Goal: Information Seeking & Learning: Learn about a topic

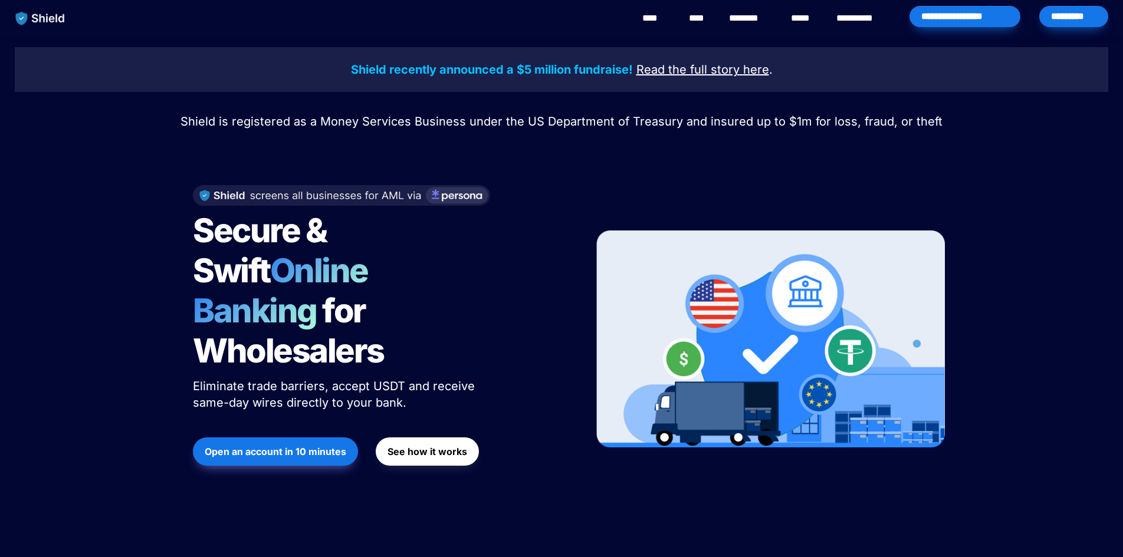
scroll to position [1098, 0]
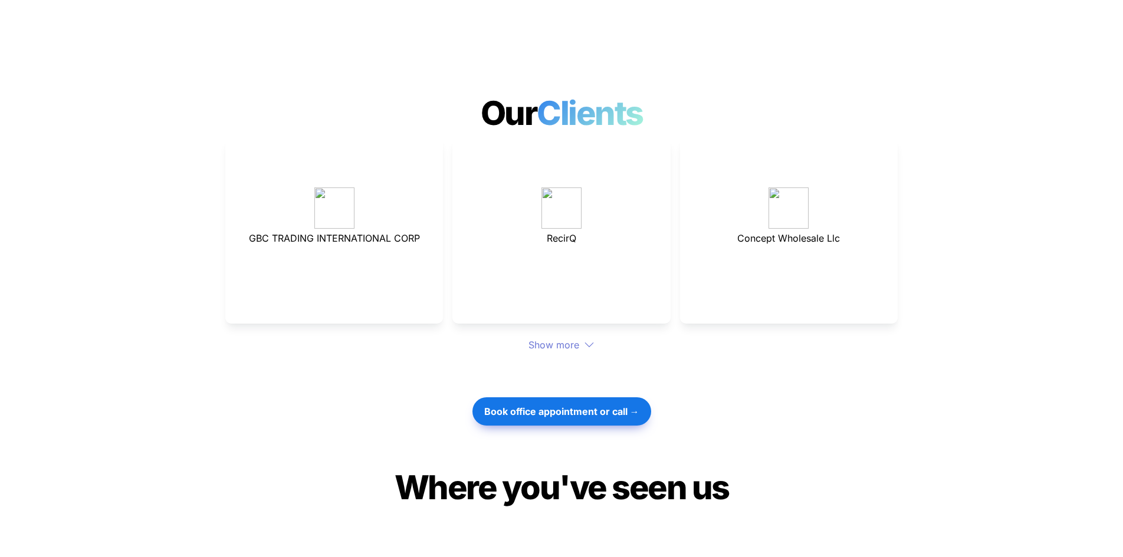
scroll to position [3146, 0]
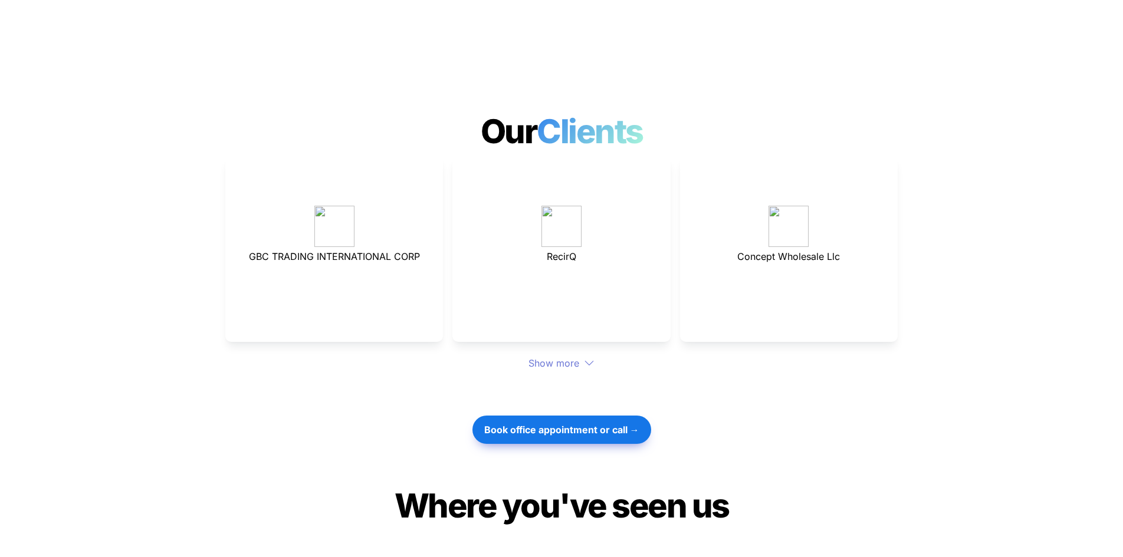
click at [339, 251] on span "GBC TRADING INTERNATIONAL CORP" at bounding box center [334, 257] width 171 height 12
click at [552, 356] on div "Show more" at bounding box center [561, 363] width 672 height 14
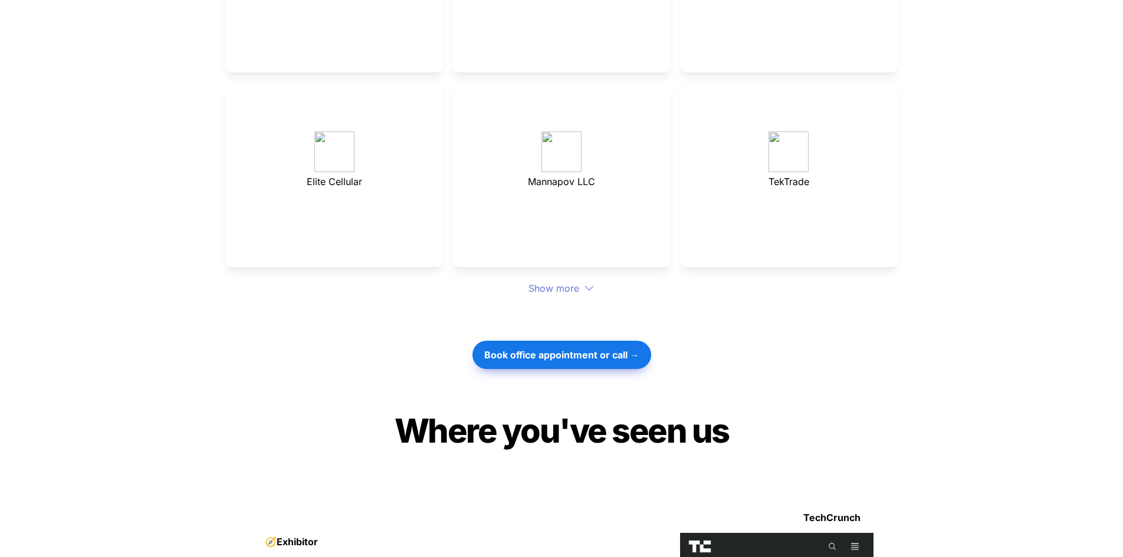
drag, startPoint x: 141, startPoint y: 206, endPoint x: 135, endPoint y: 289, distance: 83.4
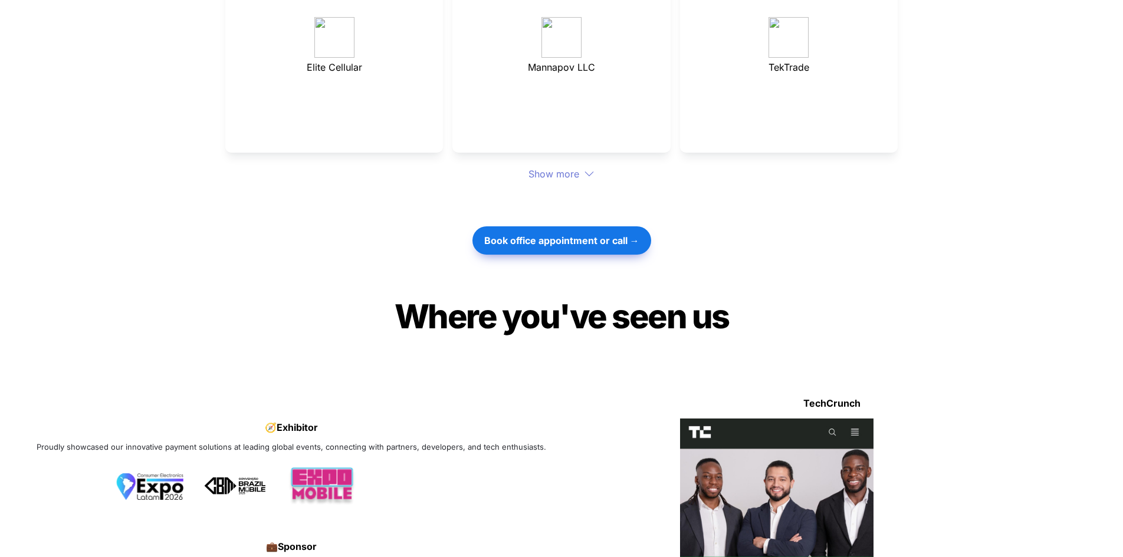
drag, startPoint x: 144, startPoint y: 229, endPoint x: 138, endPoint y: 251, distance: 22.8
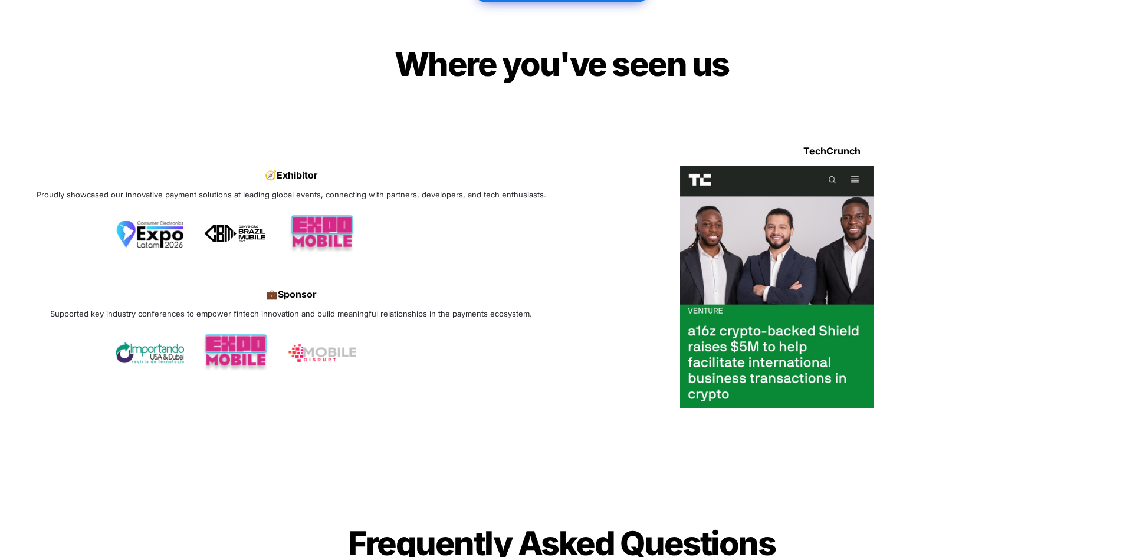
drag, startPoint x: 151, startPoint y: 136, endPoint x: 231, endPoint y: 186, distance: 93.8
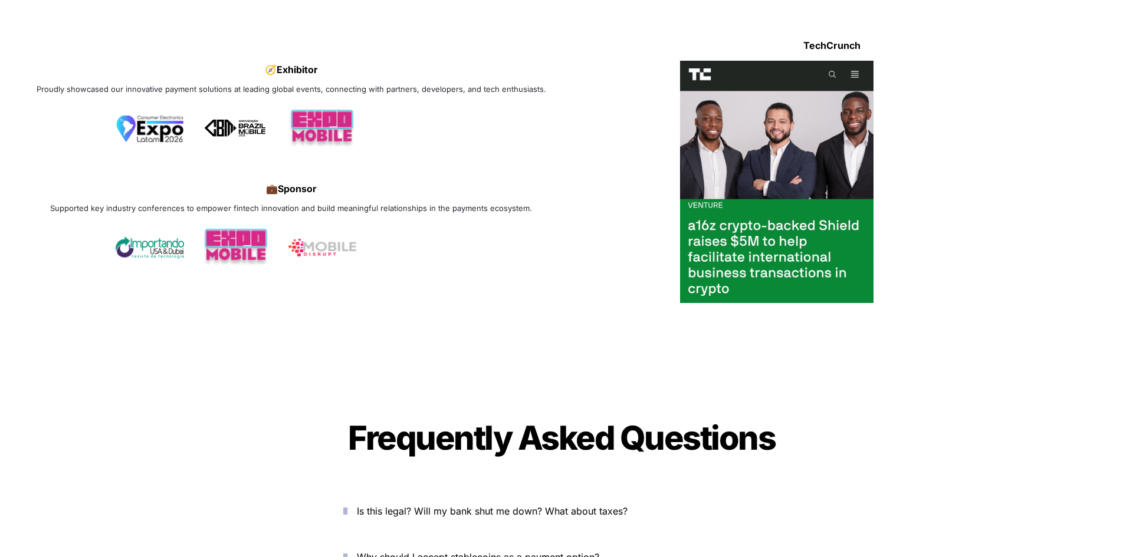
drag, startPoint x: 646, startPoint y: 238, endPoint x: 796, endPoint y: 208, distance: 152.8
click at [789, 212] on div at bounding box center [776, 182] width 413 height 242
click at [909, 172] on div at bounding box center [776, 182] width 413 height 242
click at [816, 176] on img at bounding box center [777, 182] width 194 height 242
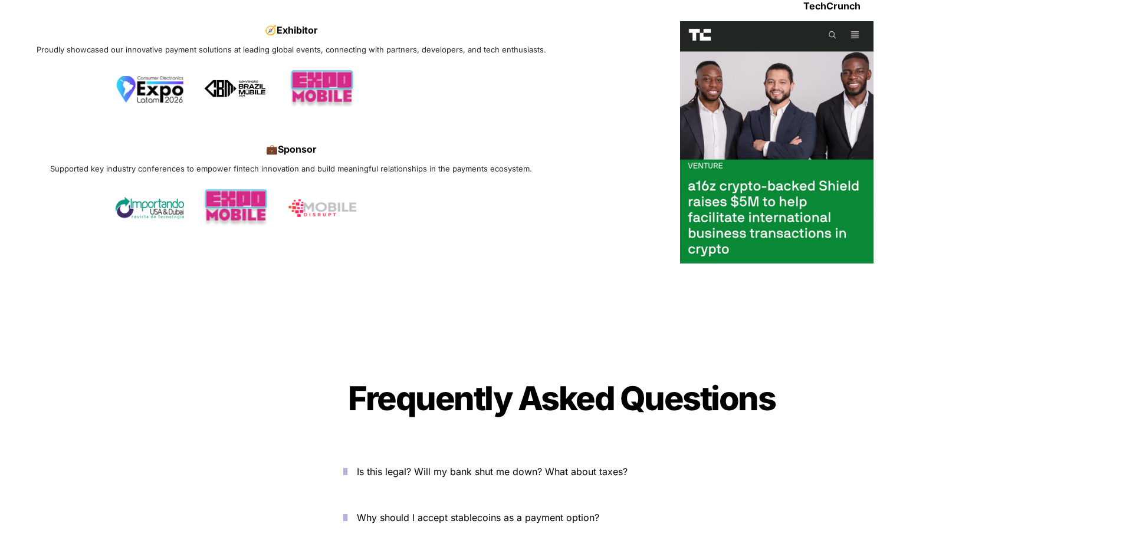
drag, startPoint x: 589, startPoint y: 192, endPoint x: 561, endPoint y: 246, distance: 60.7
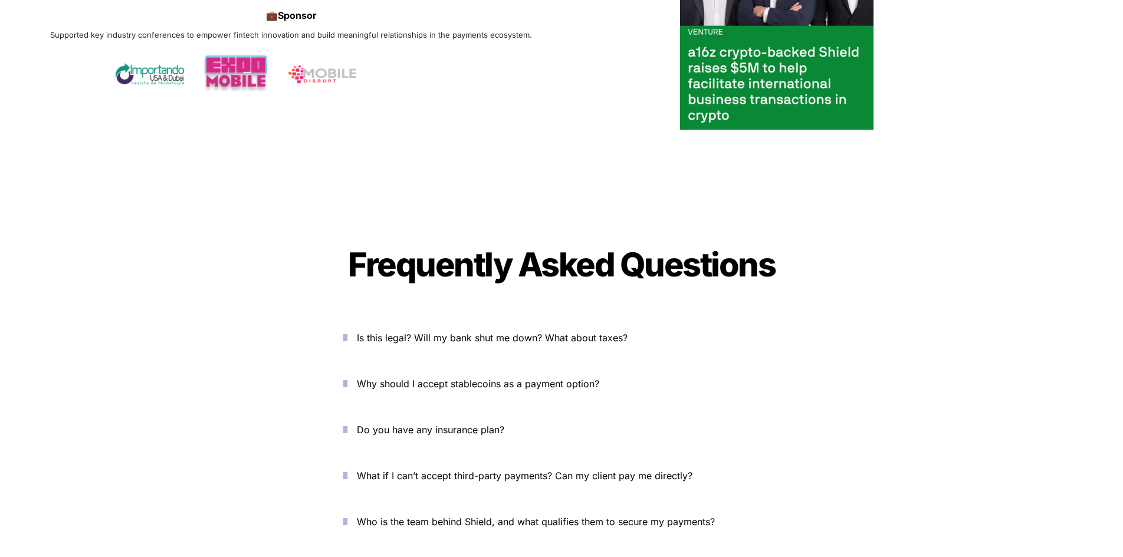
scroll to position [4416, 0]
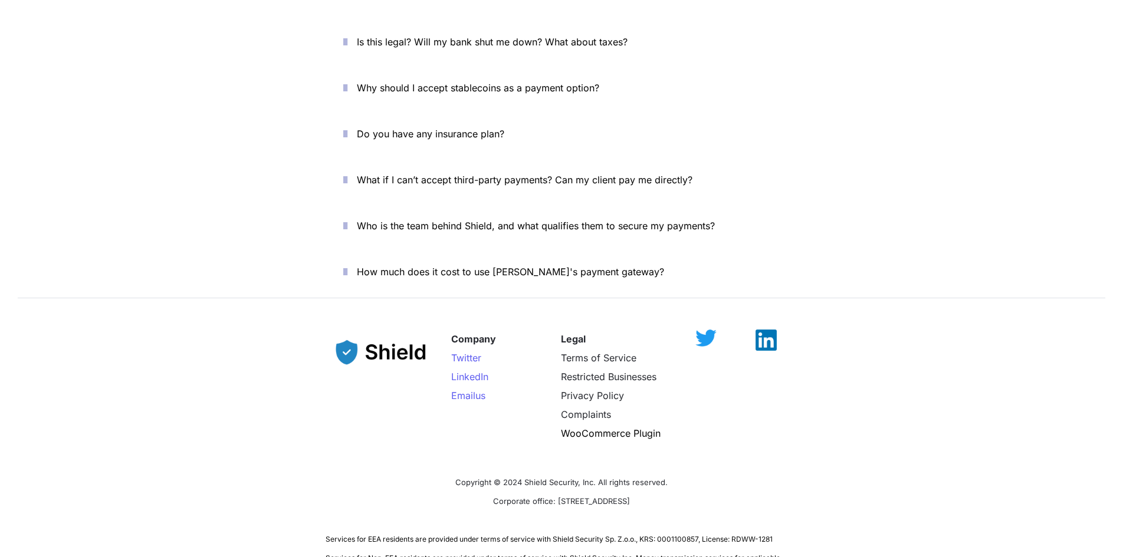
drag, startPoint x: 507, startPoint y: 228, endPoint x: 446, endPoint y: 357, distance: 143.0
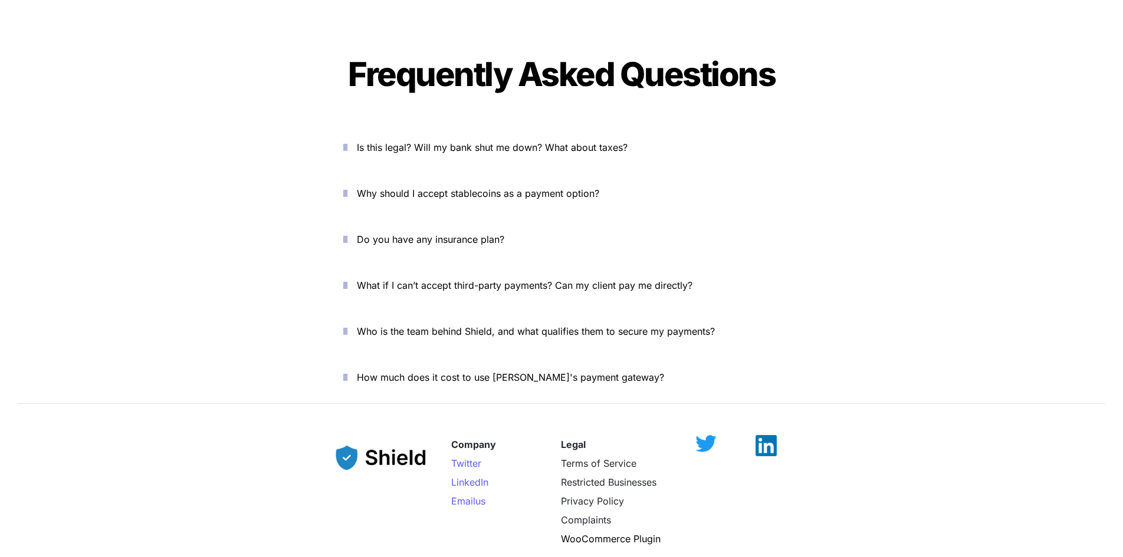
drag, startPoint x: 421, startPoint y: 362, endPoint x: 437, endPoint y: 263, distance: 99.9
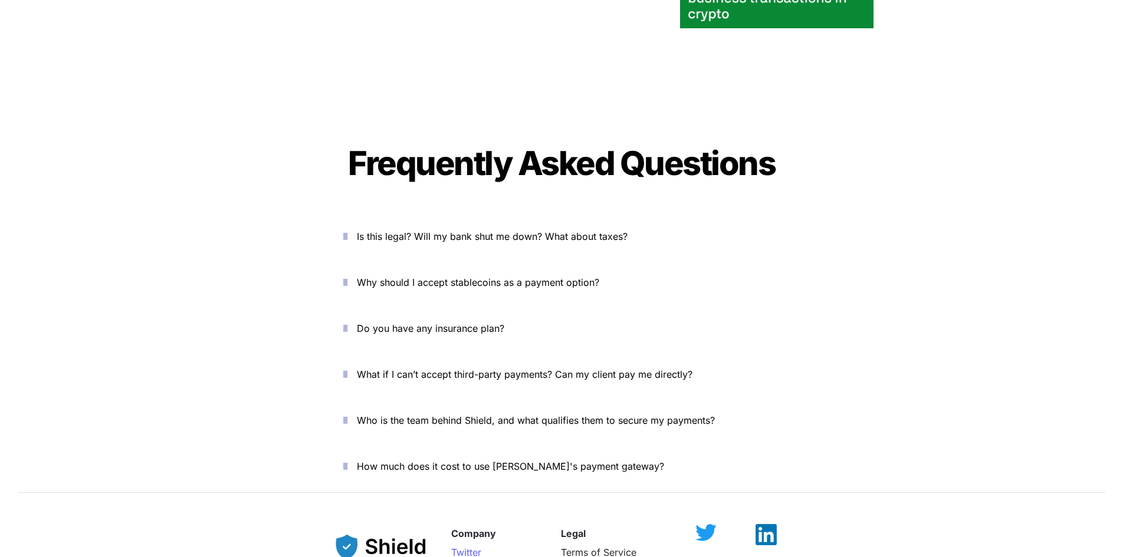
click at [455, 231] on span "Is this legal? Will my bank shut me down? What about taxes?" at bounding box center [492, 237] width 271 height 12
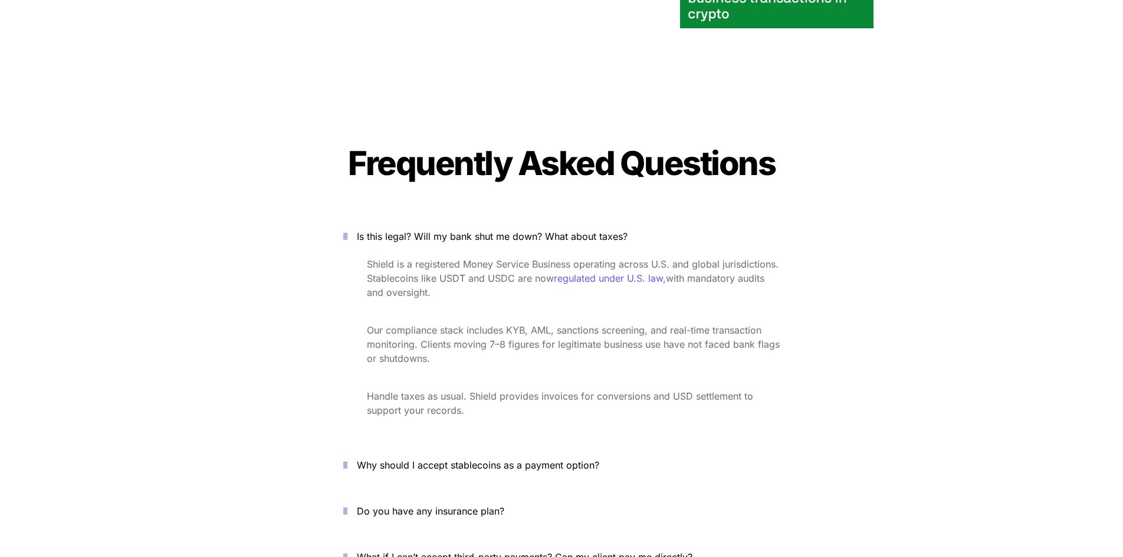
click at [455, 231] on span "Is this legal? Will my bank shut me down? What about taxes?" at bounding box center [492, 237] width 271 height 12
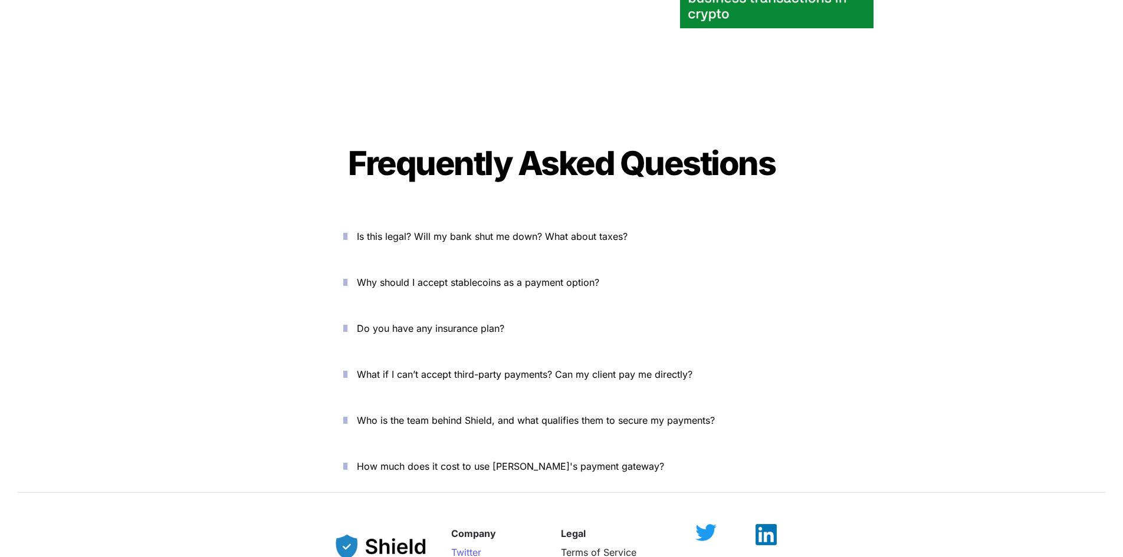
click at [451, 277] on span "Why should I accept stablecoins as a payment option?" at bounding box center [478, 283] width 242 height 12
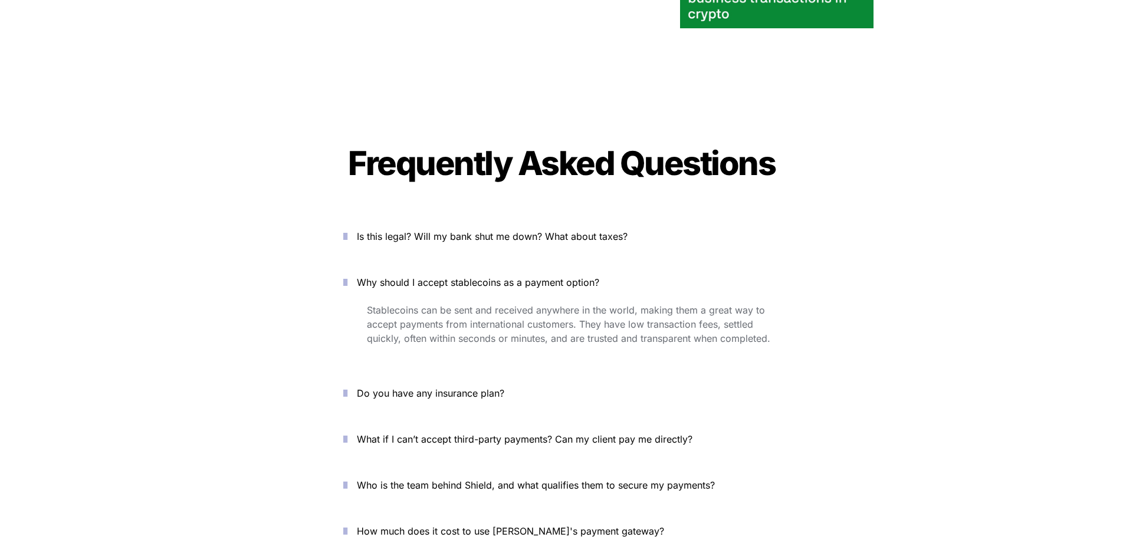
click at [451, 277] on span "Why should I accept stablecoins as a payment option?" at bounding box center [478, 283] width 242 height 12
